Goal: Navigation & Orientation: Find specific page/section

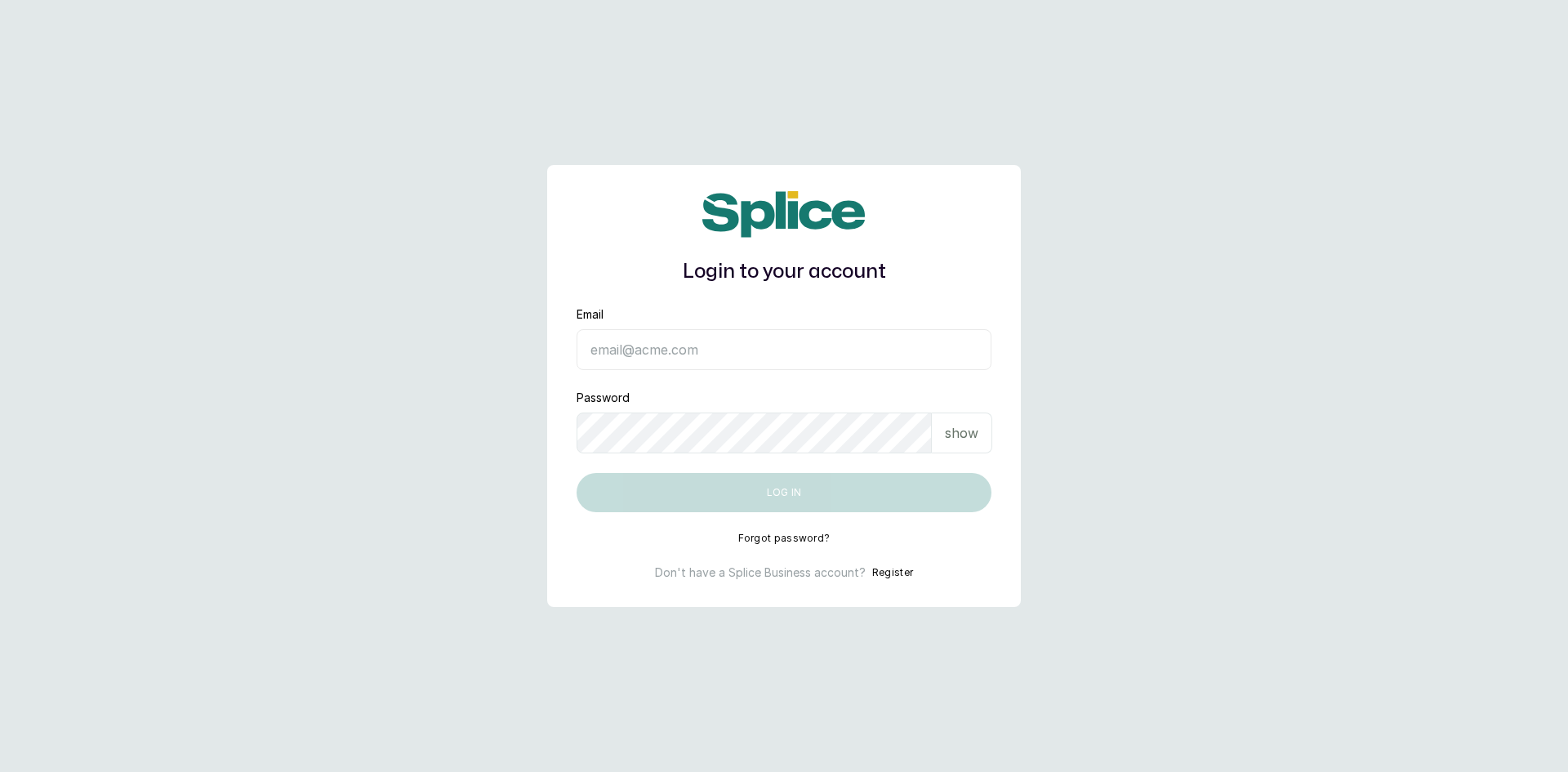
click at [658, 354] on input "Email" at bounding box center [784, 350] width 415 height 41
type input "sandraamanze012@gmail.com"
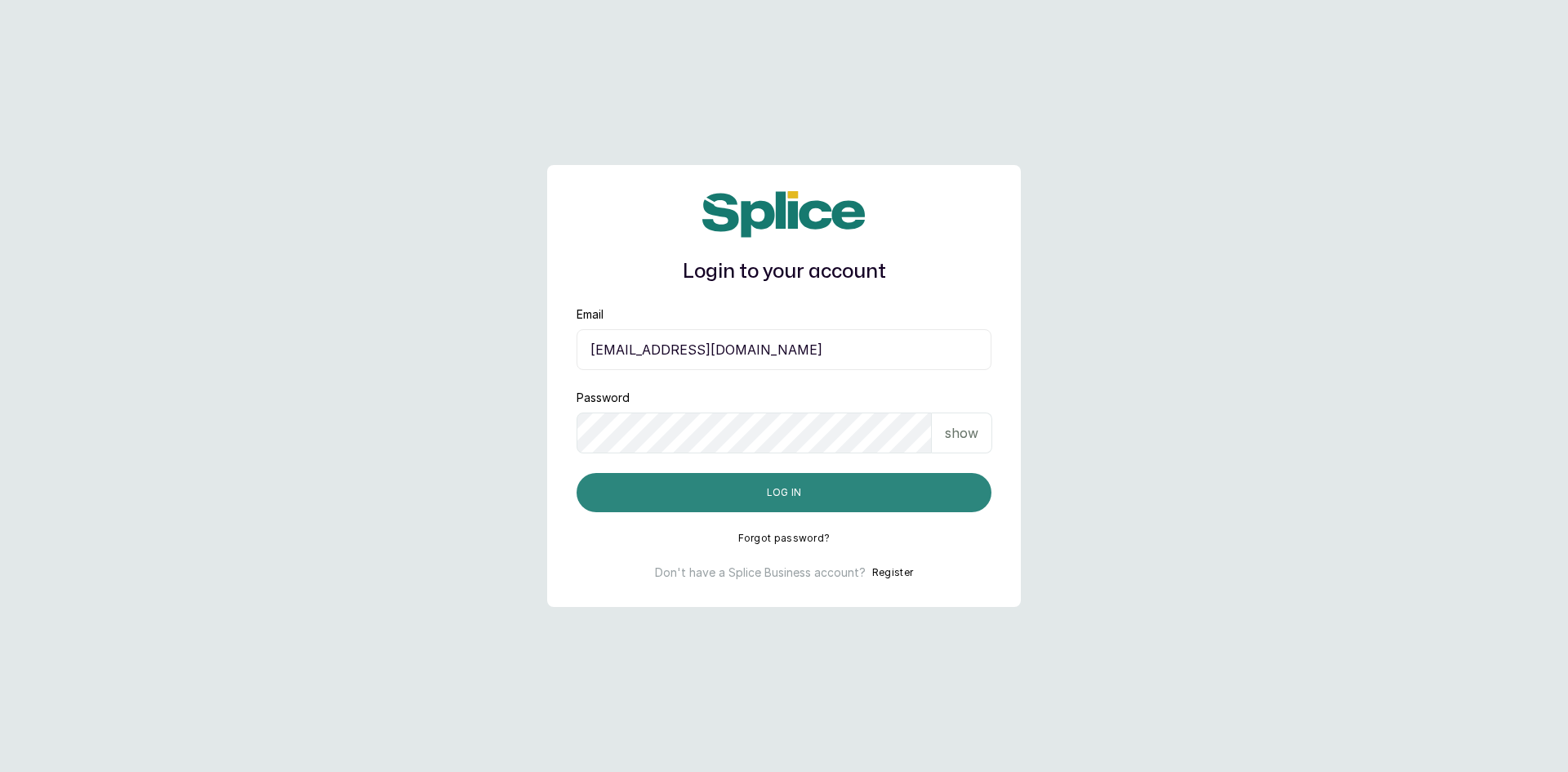
click at [879, 506] on button "Log in" at bounding box center [784, 492] width 415 height 39
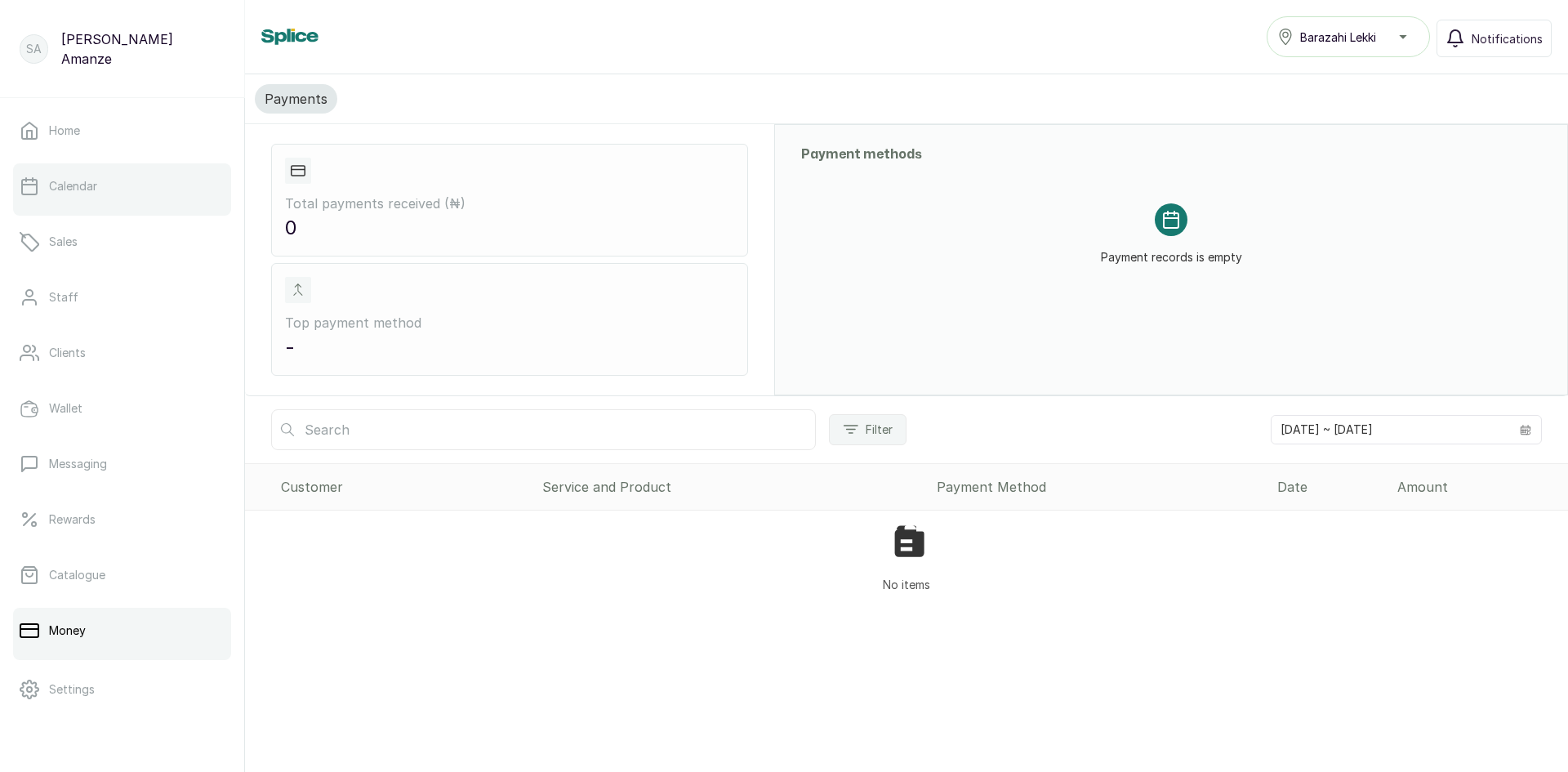
click at [94, 197] on link "Calendar" at bounding box center [121, 186] width 218 height 46
